Goal: Entertainment & Leisure: Consume media (video, audio)

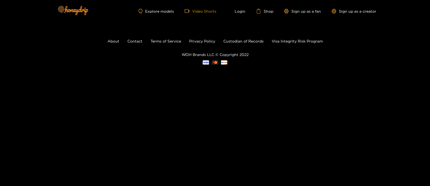
click at [206, 10] on link "Video Shorts" at bounding box center [201, 11] width 32 height 5
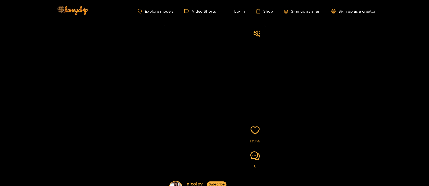
scroll to position [27, 0]
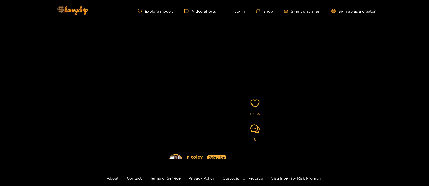
click at [219, 82] on video at bounding box center [215, 88] width 102 height 180
click at [200, 80] on video at bounding box center [215, 88] width 102 height 180
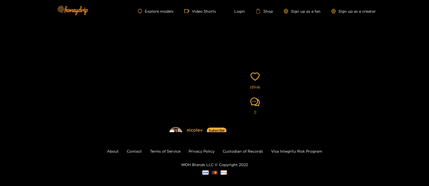
scroll to position [0, 0]
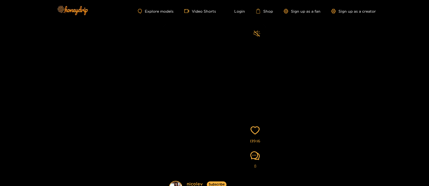
click at [255, 34] on icon "sound" at bounding box center [257, 33] width 7 height 7
click at [216, 123] on video at bounding box center [215, 115] width 102 height 180
click at [203, 12] on link "Video Shorts" at bounding box center [200, 11] width 32 height 5
click at [254, 131] on icon "heart" at bounding box center [254, 129] width 9 height 9
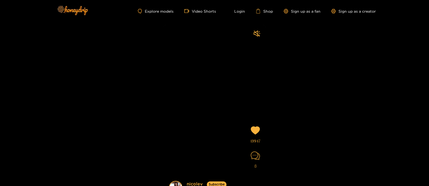
click at [251, 154] on icon "comment" at bounding box center [255, 155] width 9 height 9
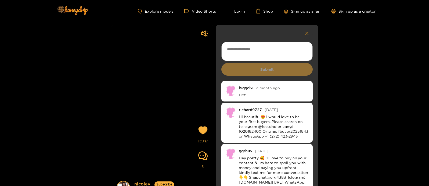
click at [366, 108] on div "[PERSON_NAME] Subscribe Videos are of actual models on the site 13947 8 Submit …" at bounding box center [214, 104] width 429 height 164
click at [305, 32] on icon "button" at bounding box center [306, 33] width 3 height 4
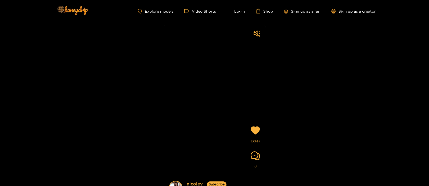
click at [170, 30] on video at bounding box center [215, 115] width 102 height 180
click at [226, 96] on video at bounding box center [215, 115] width 102 height 180
click at [232, 61] on video at bounding box center [215, 115] width 102 height 180
click at [202, 70] on video at bounding box center [215, 115] width 102 height 180
click at [240, 150] on video at bounding box center [215, 115] width 102 height 180
